Goal: Information Seeking & Learning: Check status

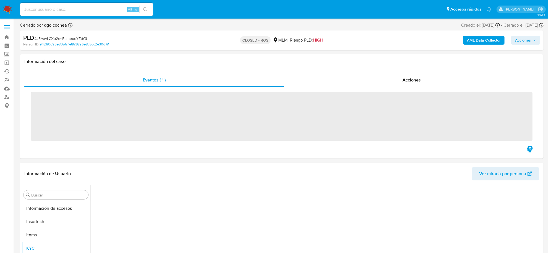
scroll to position [260, 0]
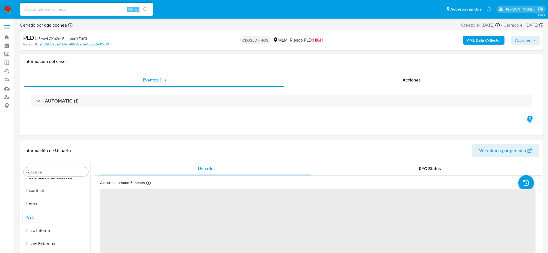
select select "10"
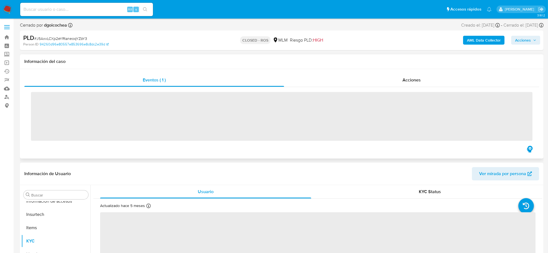
scroll to position [260, 0]
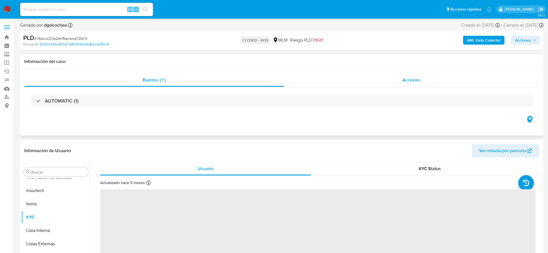
select select "10"
click at [407, 83] on div "Acciones" at bounding box center [411, 79] width 255 height 13
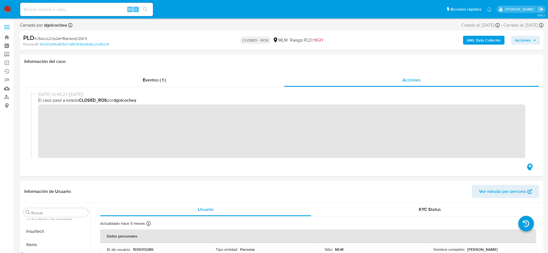
click at [4, 9] on img at bounding box center [7, 9] width 9 height 9
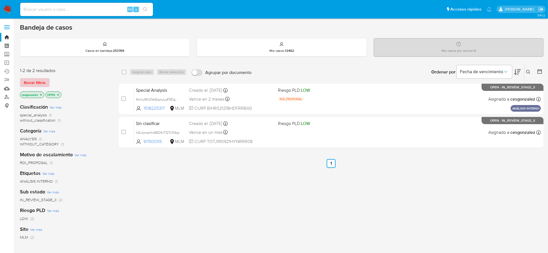
click at [35, 79] on span "Borrar filtros" at bounding box center [35, 83] width 22 height 8
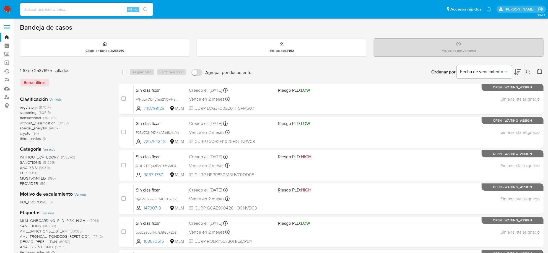
click at [33, 113] on span "screening" at bounding box center [28, 113] width 17 height 6
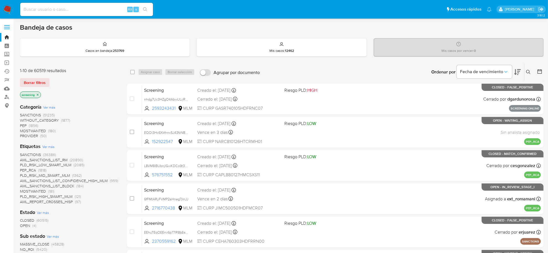
scroll to position [35, 0]
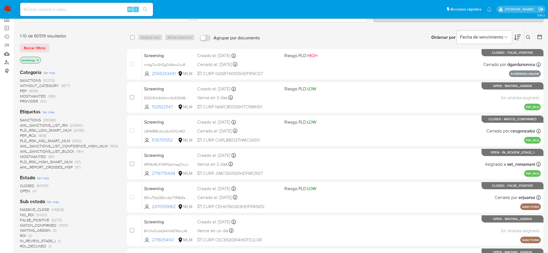
click at [31, 193] on span "OPEN (4)" at bounding box center [28, 190] width 16 height 5
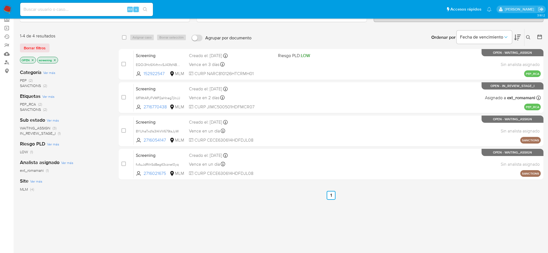
click at [6, 11] on img at bounding box center [7, 9] width 9 height 9
